Goal: Task Accomplishment & Management: Complete application form

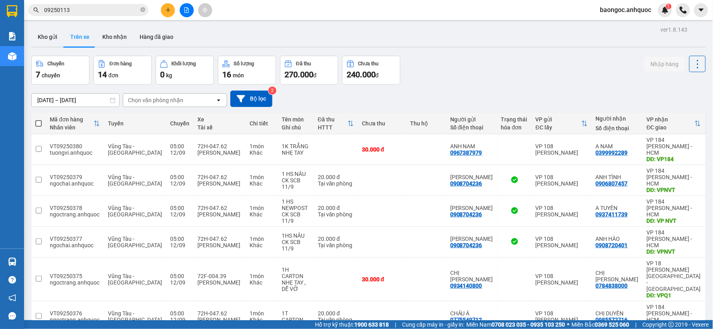
click at [170, 7] on icon "plus" at bounding box center [168, 10] width 6 height 6
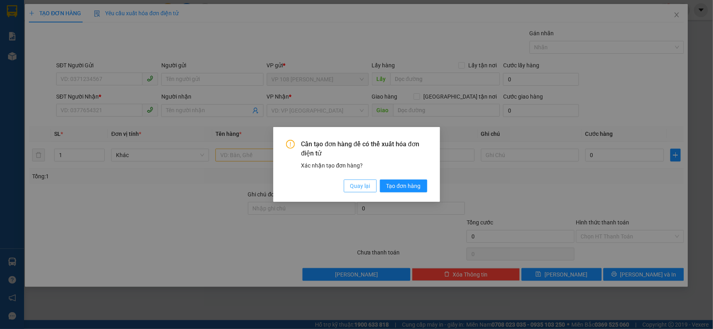
click at [357, 184] on span "Quay lại" at bounding box center [360, 186] width 20 height 9
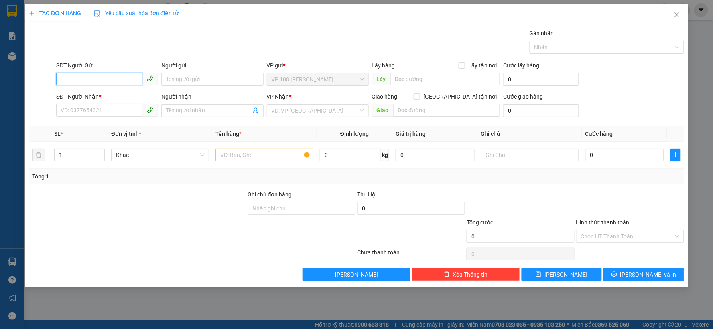
click at [126, 77] on input "SĐT Người Gửi" at bounding box center [99, 79] width 86 height 13
type input "0917777272"
click at [192, 81] on input "Người gửi" at bounding box center [212, 79] width 102 height 13
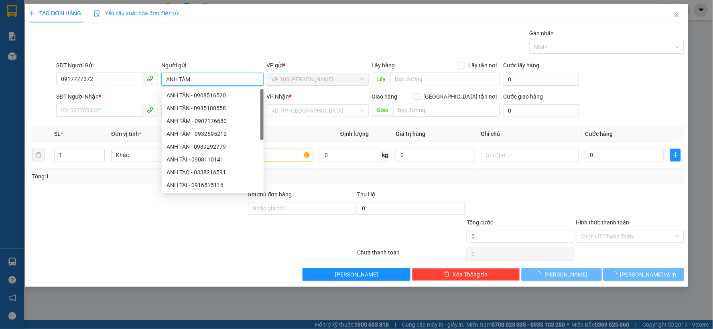
type input "ANH TÂM"
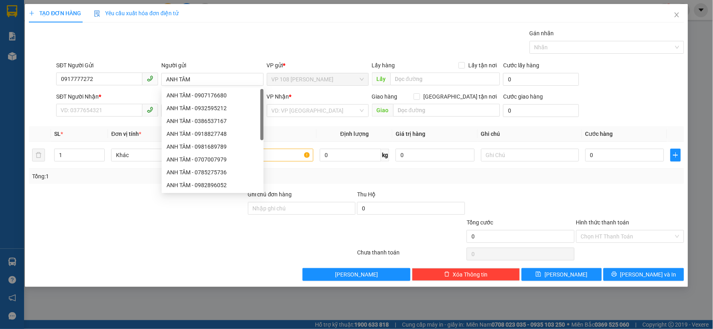
click at [106, 118] on div "SĐT Người Nhận * VD: 0377654321" at bounding box center [107, 106] width 102 height 28
click at [107, 111] on input "SĐT Người Nhận *" at bounding box center [99, 110] width 86 height 13
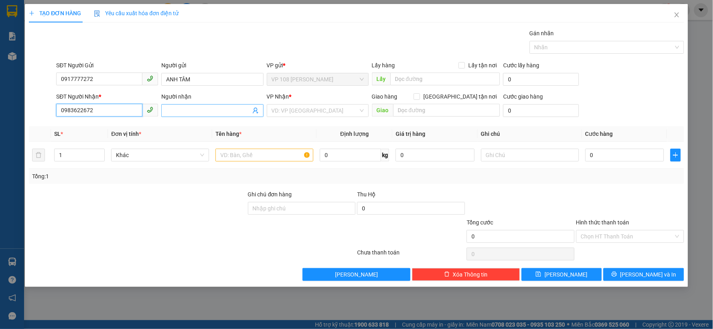
type input "0983622672"
click at [168, 110] on input "Người nhận" at bounding box center [208, 110] width 84 height 9
type input "ANH LUỐT"
click at [323, 110] on input "search" at bounding box center [314, 111] width 87 height 12
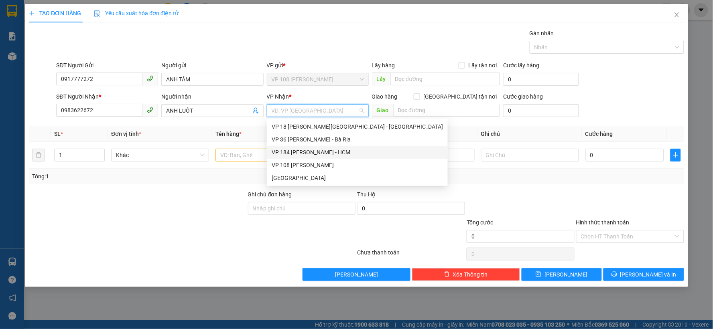
click at [330, 148] on div "VP 184 [PERSON_NAME] - HCM" at bounding box center [356, 152] width 171 height 9
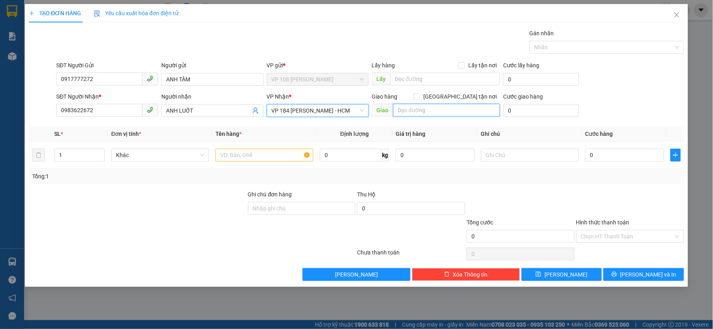
click at [406, 105] on input "text" at bounding box center [446, 110] width 107 height 13
click at [411, 112] on input "VPMVT" at bounding box center [446, 110] width 107 height 13
type input "VPNVT"
drag, startPoint x: 278, startPoint y: 145, endPoint x: 271, endPoint y: 152, distance: 9.4
click at [277, 146] on td at bounding box center [264, 155] width 104 height 27
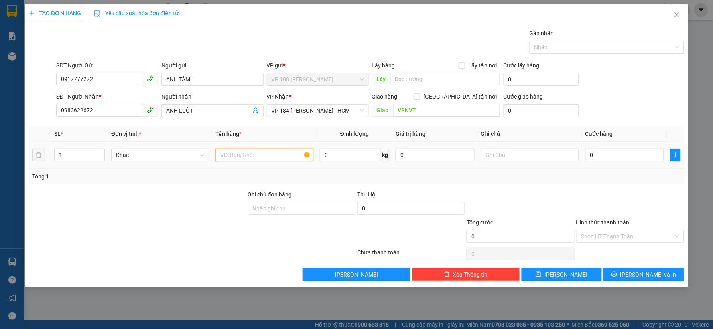
click at [271, 152] on input "text" at bounding box center [264, 155] width 98 height 13
type input "1T XỐP TRẮNG"
click at [601, 157] on input "0" at bounding box center [624, 155] width 79 height 13
type input "5"
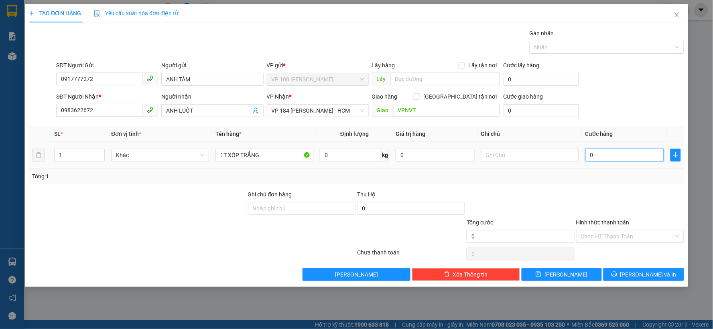
type input "5"
type input "50"
type input "500"
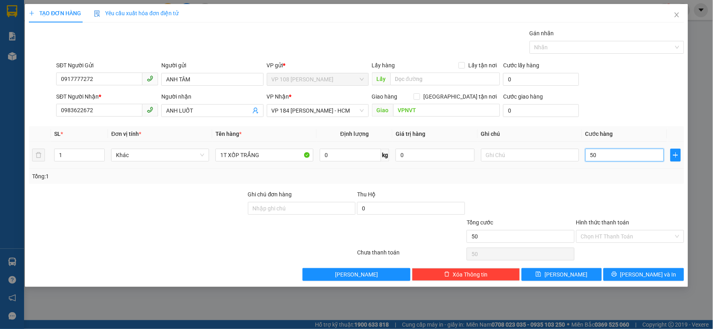
type input "500"
type input "5.000"
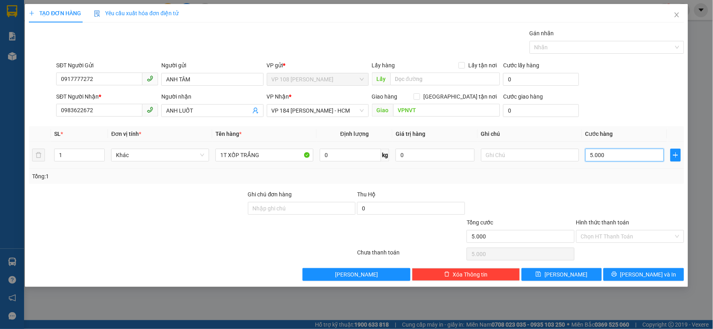
type input "50.000"
click at [652, 239] on input "Hình thức thanh toán" at bounding box center [627, 237] width 93 height 12
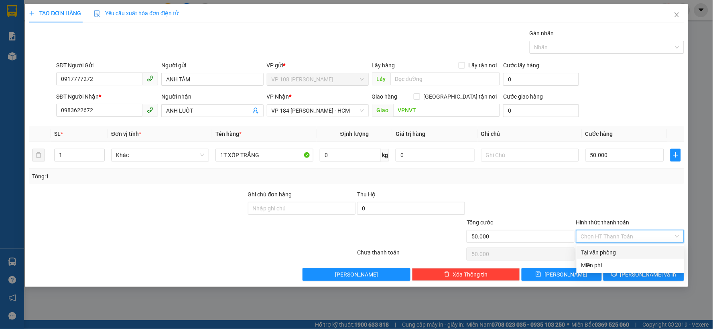
click at [636, 252] on div "Tại văn phòng" at bounding box center [630, 252] width 98 height 9
type input "0"
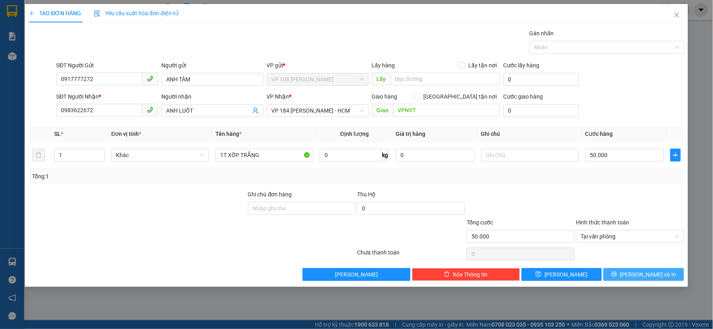
click at [654, 273] on span "[PERSON_NAME] và In" at bounding box center [648, 274] width 56 height 9
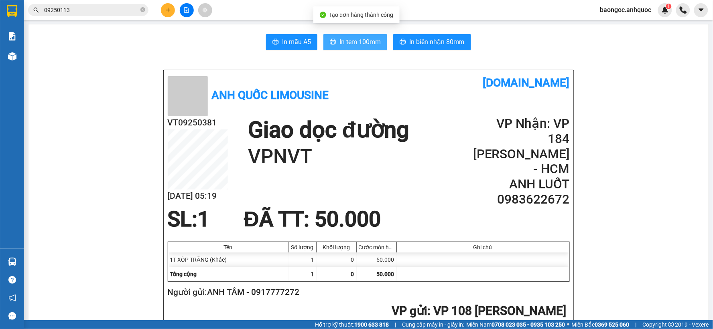
click at [370, 46] on span "In tem 100mm" at bounding box center [359, 42] width 41 height 10
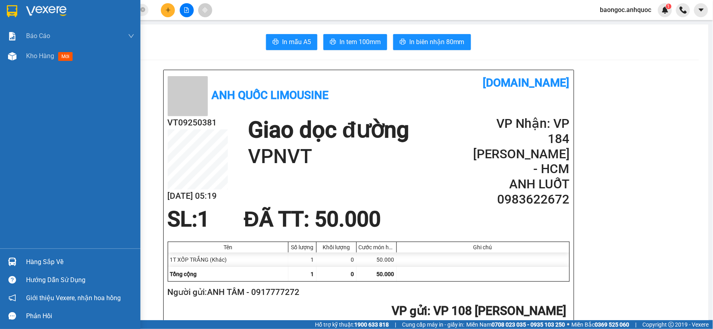
click at [32, 91] on div "Báo cáo Báo cáo dòng tiền (nhân viên) Doanh số tạo đơn theo VP gửi (nhân viên) …" at bounding box center [70, 137] width 140 height 223
click at [31, 95] on div "Báo cáo Báo cáo dòng tiền (nhân viên) Doanh số tạo đơn theo VP gửi (nhân viên) …" at bounding box center [70, 137] width 140 height 223
click at [38, 54] on span "Kho hàng" at bounding box center [40, 56] width 28 height 8
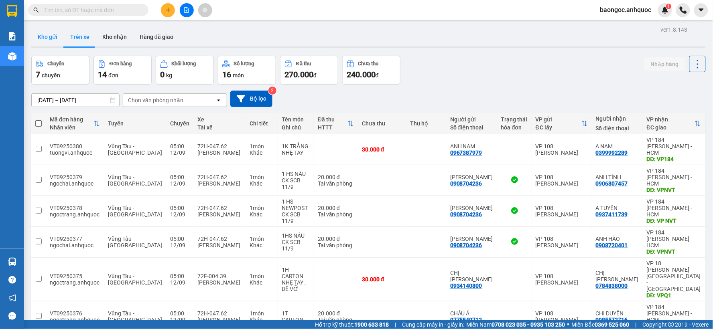
click at [31, 34] on button "Kho gửi" at bounding box center [47, 36] width 32 height 19
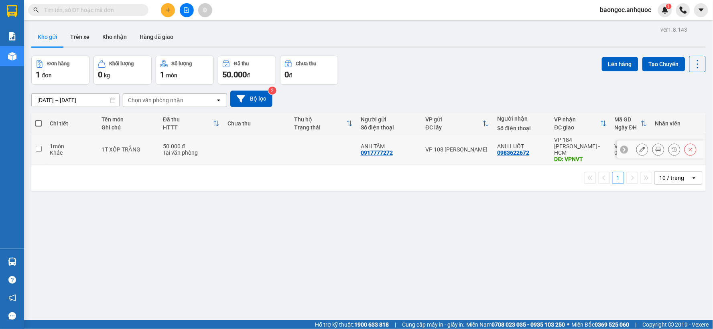
click at [218, 154] on td "50.000 đ Tại văn phòng" at bounding box center [191, 149] width 65 height 31
checkbox input "true"
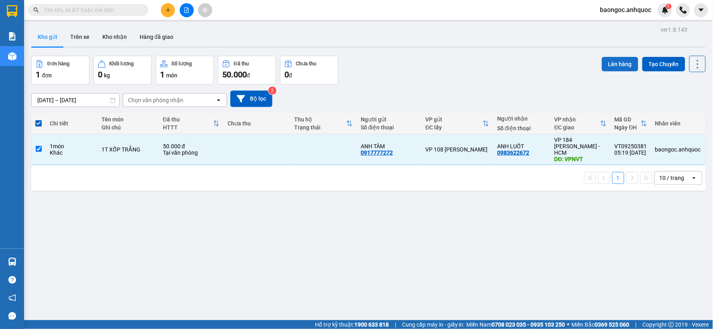
click at [603, 67] on button "Lên hàng" at bounding box center [619, 64] width 36 height 14
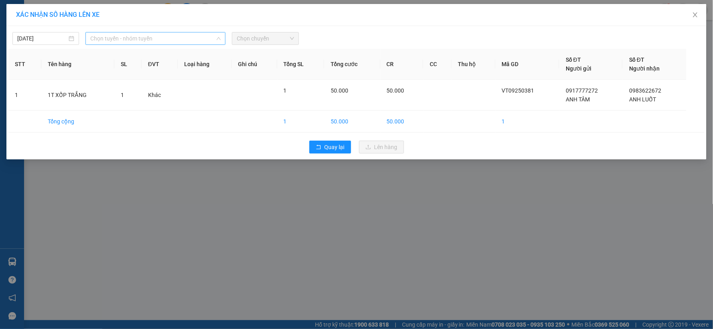
click at [167, 42] on span "Chọn tuyến - nhóm tuyến" at bounding box center [155, 38] width 130 height 12
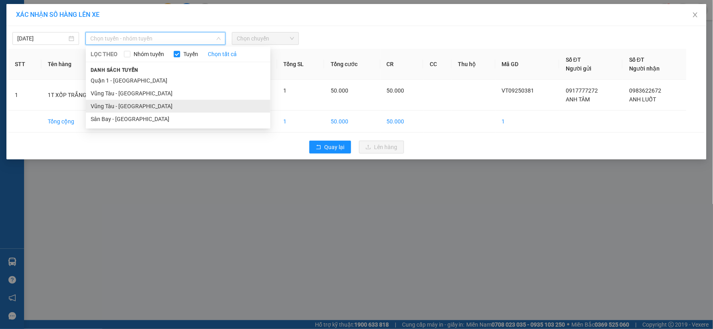
click at [126, 108] on li "Vũng Tàu - [GEOGRAPHIC_DATA]" at bounding box center [178, 106] width 184 height 13
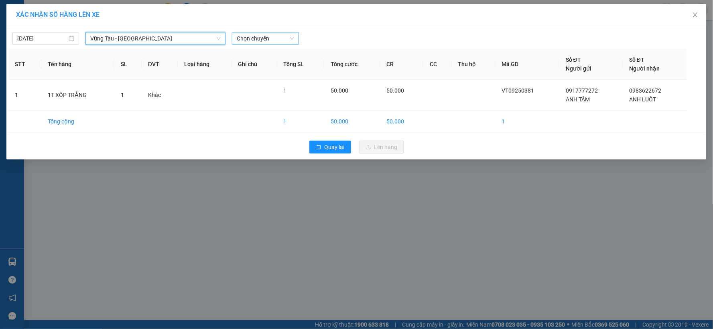
drag, startPoint x: 281, startPoint y: 30, endPoint x: 277, endPoint y: 33, distance: 4.3
click at [279, 31] on div "12/09/2025 Vũng Tàu - Sân Bay Vũng Tàu - Sân Bay LỌC THEO Nhóm tuyến Tuyến Chọn…" at bounding box center [356, 36] width 696 height 17
click at [277, 35] on span "Chọn chuyến" at bounding box center [265, 38] width 57 height 12
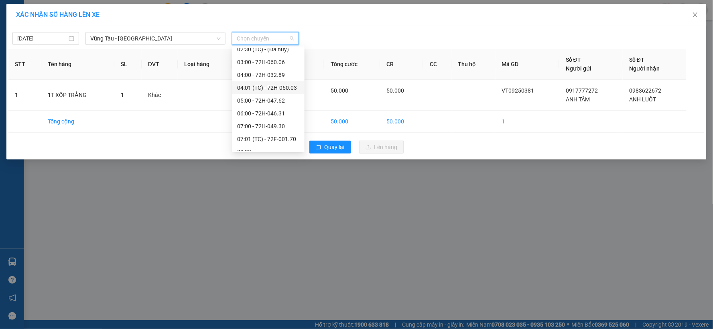
scroll to position [45, 0]
click at [269, 103] on div "06:00 - 72H-046.31" at bounding box center [268, 99] width 63 height 9
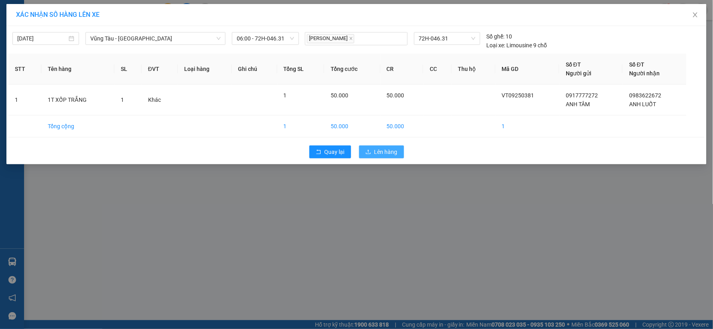
click at [373, 149] on button "Lên hàng" at bounding box center [381, 152] width 45 height 13
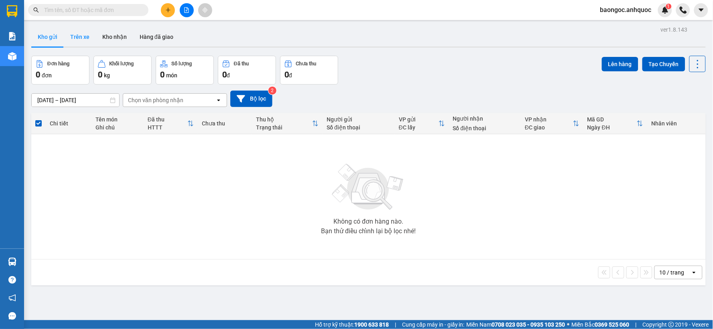
click at [77, 41] on button "Trên xe" at bounding box center [80, 36] width 32 height 19
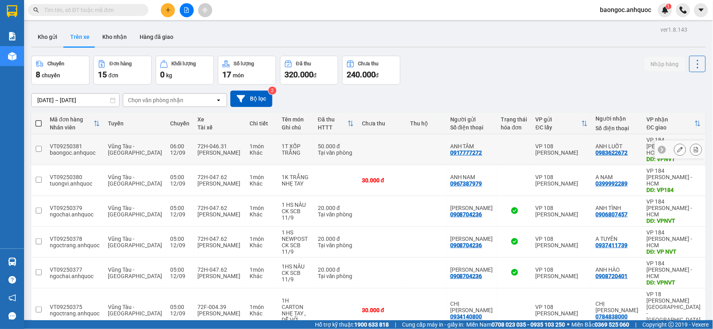
click at [690, 147] on button at bounding box center [695, 150] width 11 height 14
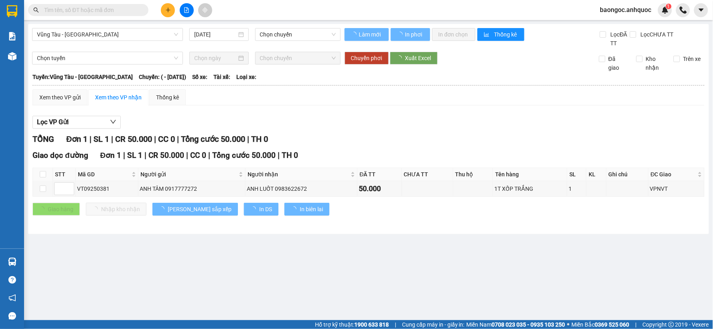
type input "[DATE]"
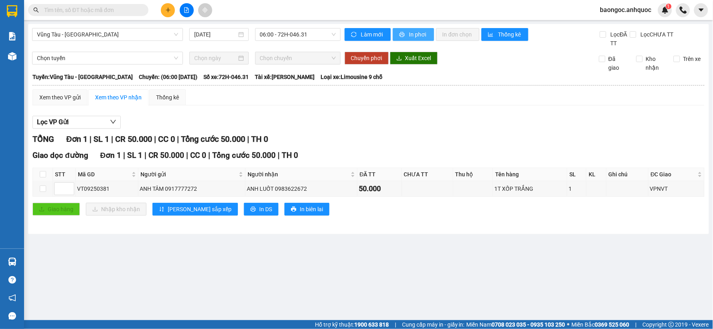
click at [415, 32] on span "In phơi" at bounding box center [418, 34] width 18 height 9
click at [405, 38] on button "In phơi" at bounding box center [413, 34] width 41 height 13
